Goal: Task Accomplishment & Management: Complete application form

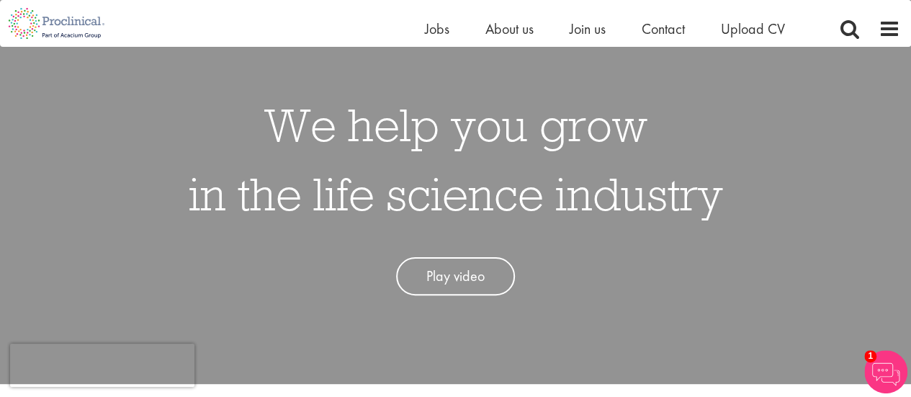
scroll to position [36, 0]
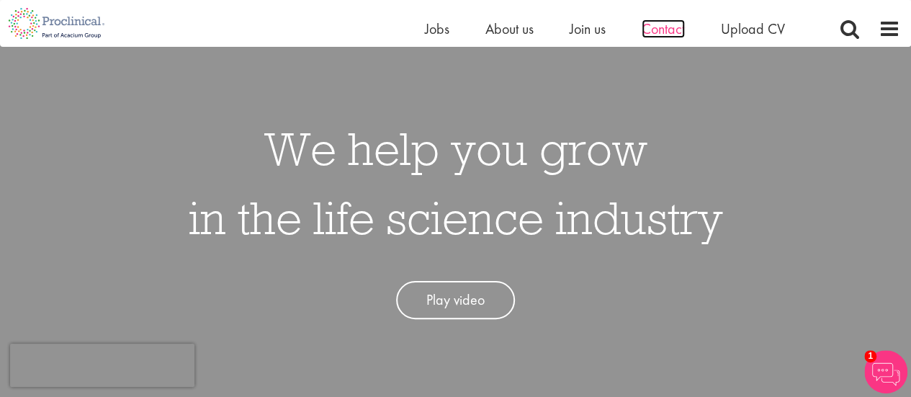
click at [666, 30] on span "Contact" at bounding box center [663, 28] width 43 height 19
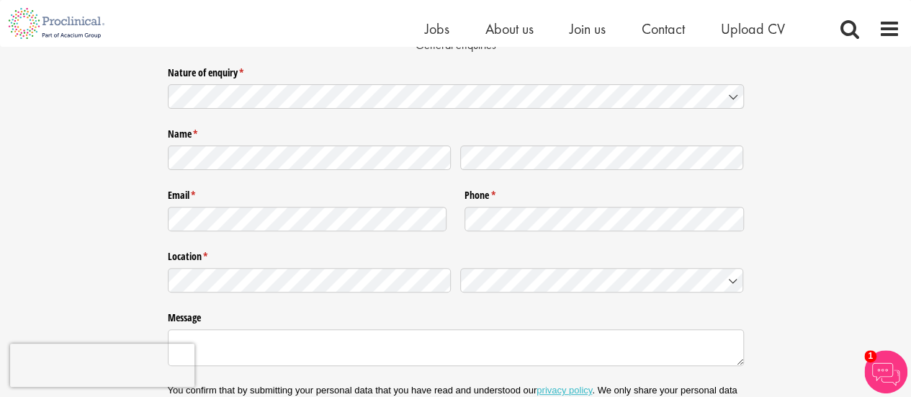
scroll to position [169, 0]
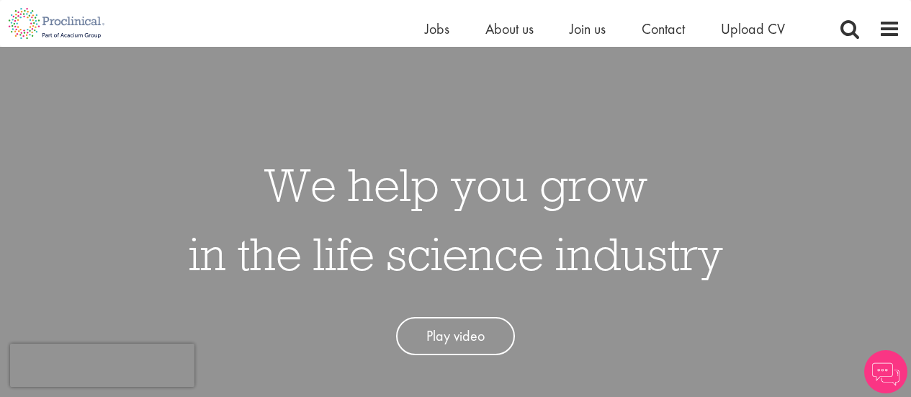
click at [757, 27] on span "Upload CV" at bounding box center [753, 28] width 64 height 19
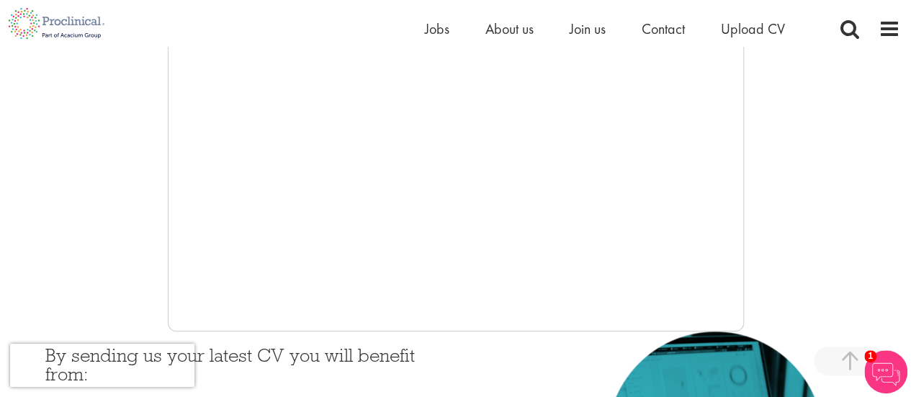
scroll to position [395, 0]
